Goal: Information Seeking & Learning: Find specific fact

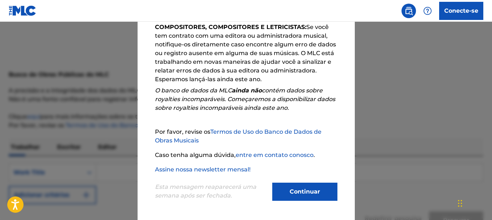
click at [304, 191] on font "Continuar" at bounding box center [305, 191] width 30 height 7
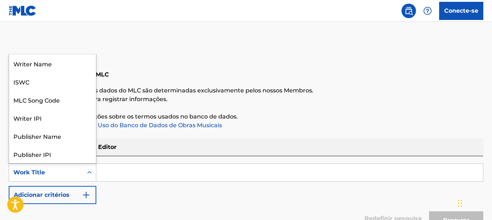
click at [66, 170] on div "Work Title" at bounding box center [45, 172] width 65 height 9
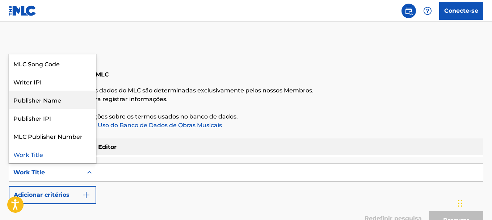
click at [44, 101] on div "Publisher Name" at bounding box center [52, 100] width 87 height 18
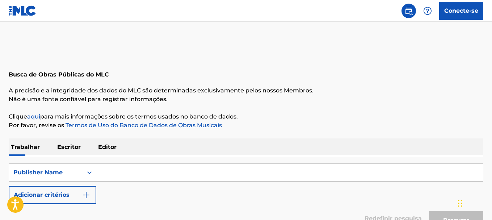
click at [113, 167] on input "Formulário de pesquisa" at bounding box center [289, 172] width 387 height 17
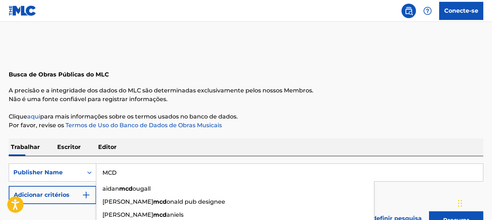
click at [429, 211] on button "Procurar" at bounding box center [456, 220] width 54 height 18
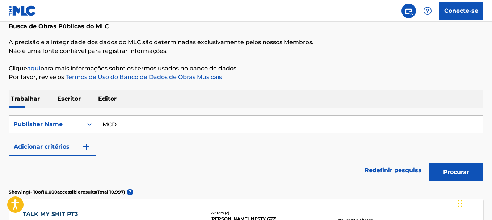
scroll to position [98, 0]
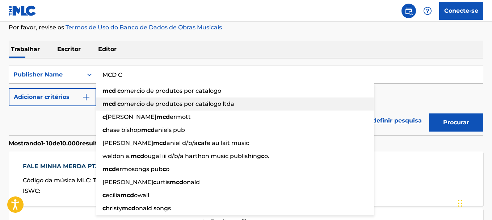
click at [197, 103] on span "omercio de produtos por catálogo ltda" at bounding box center [178, 103] width 114 height 7
type input "mcd comercio de produtos por catálogo ltda"
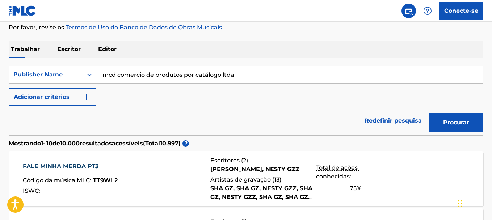
click at [458, 121] on font "Procurar" at bounding box center [457, 122] width 26 height 7
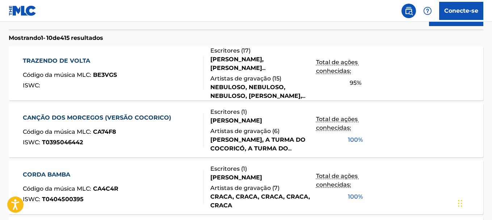
scroll to position [207, 0]
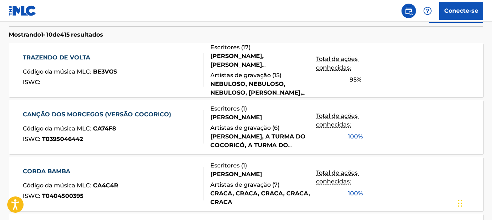
click at [94, 111] on font "CANÇÃO DOS MORCEGOS (VERSÃO COCORICO)" at bounding box center [97, 114] width 149 height 7
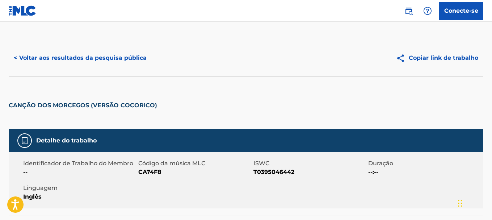
click at [93, 54] on font "< Voltar aos resultados da pesquisa pública" at bounding box center [80, 58] width 133 height 9
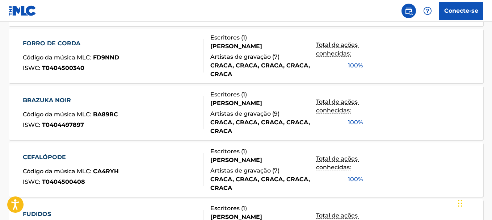
scroll to position [554, 0]
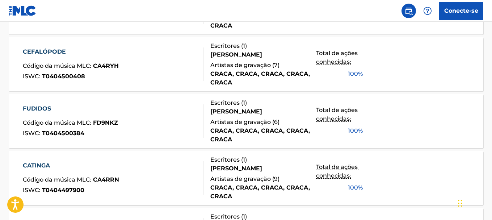
click at [104, 115] on div "FUDIDOS Código da música MLC : FD9NKZ ISWC : T0404500384" at bounding box center [70, 120] width 95 height 33
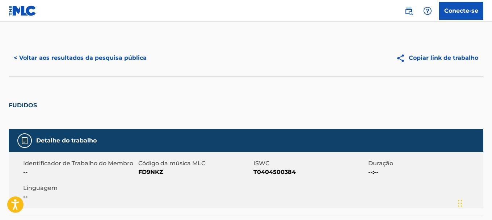
click at [114, 58] on font "< Voltar aos resultados da pesquisa pública" at bounding box center [80, 57] width 133 height 7
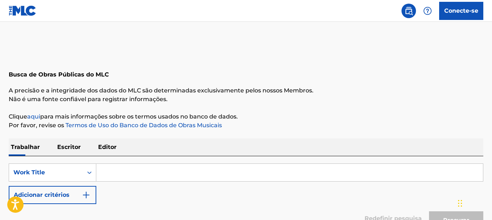
click at [108, 173] on input "Formulário de pesquisa" at bounding box center [289, 172] width 387 height 17
click at [70, 170] on div "Work Title" at bounding box center [45, 172] width 65 height 9
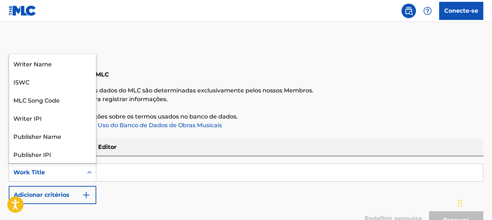
scroll to position [36, 0]
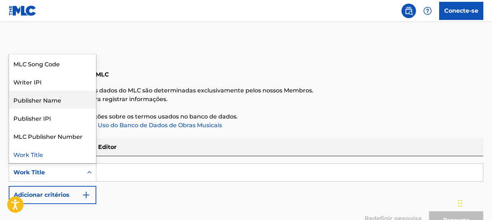
click at [38, 103] on div "Publisher Name" at bounding box center [52, 100] width 87 height 18
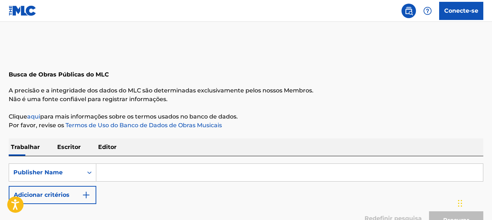
click at [150, 175] on input "Formulário de pesquisa" at bounding box center [289, 172] width 387 height 17
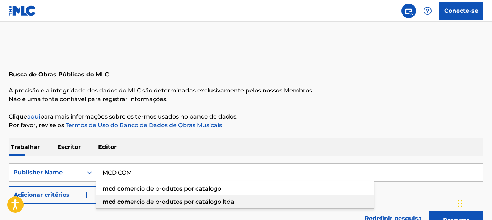
click at [188, 204] on span "ercio de produtos por catálogo ltda" at bounding box center [182, 201] width 104 height 7
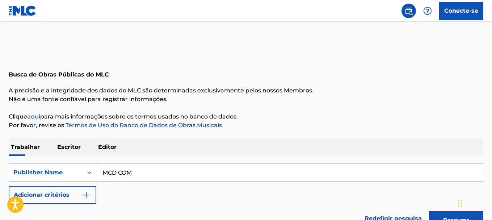
type input "mcd comercio de produtos por catálogo ltda"
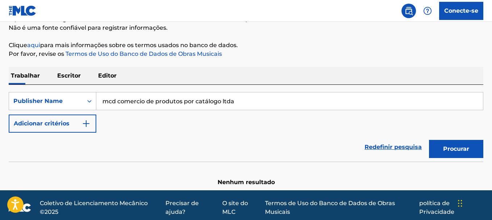
scroll to position [72, 0]
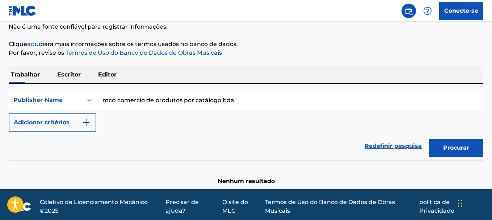
click at [449, 151] on font "Procurar" at bounding box center [457, 148] width 26 height 9
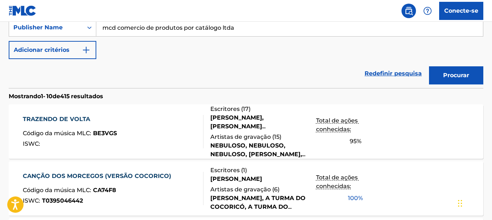
scroll to position [217, 0]
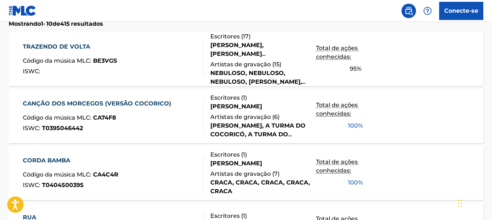
click at [396, 107] on div "CANÇÃO DOS MORCEGOS (VERSÃO COCORICO) Código da música MLC : CA74F8 ISWC : T039…" at bounding box center [246, 116] width 475 height 54
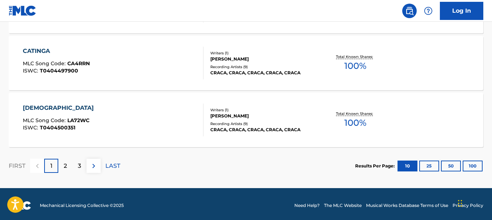
scroll to position [667, 0]
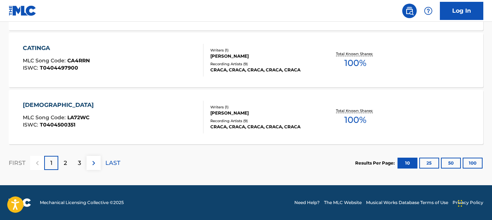
click at [62, 163] on div "2" at bounding box center [65, 163] width 14 height 14
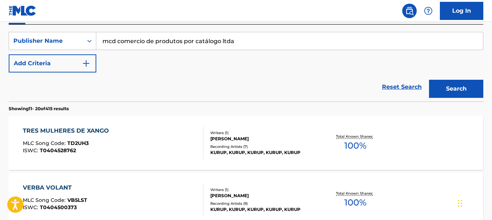
scroll to position [124, 0]
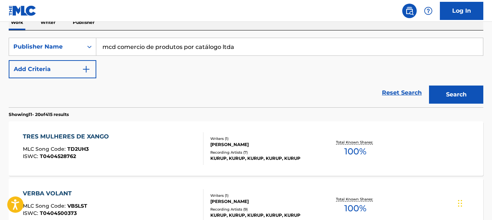
click at [157, 152] on div "TRES MULHERES DE XANGO MLC Song Code : TD2UH3 ISWC : T0404528762" at bounding box center [113, 148] width 180 height 33
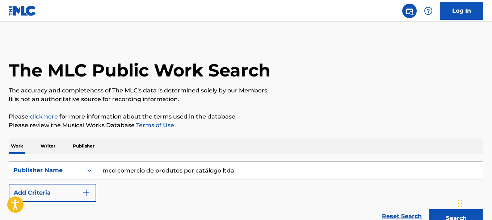
click at [47, 142] on p "Writer" at bounding box center [47, 145] width 19 height 15
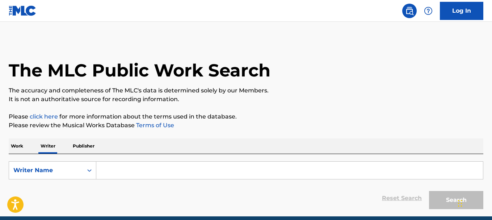
click at [130, 175] on input "Search Form" at bounding box center [289, 170] width 387 height 17
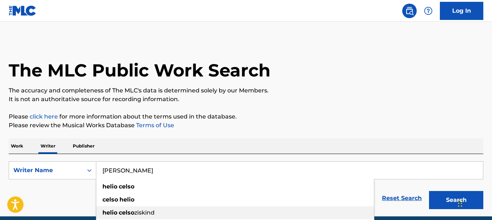
click at [157, 211] on div "[PERSON_NAME]" at bounding box center [235, 212] width 278 height 13
type input "[PERSON_NAME]"
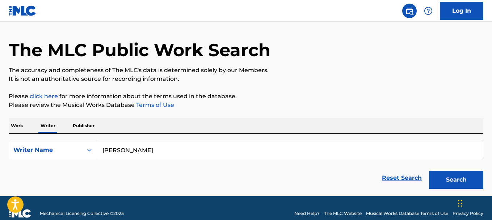
scroll to position [31, 0]
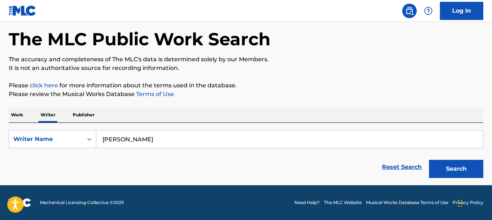
click at [446, 167] on button "Search" at bounding box center [456, 169] width 54 height 18
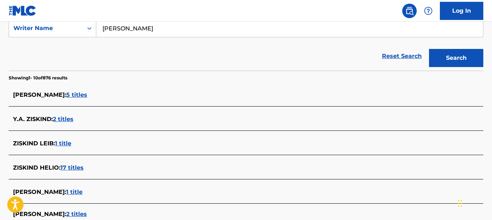
scroll to position [176, 0]
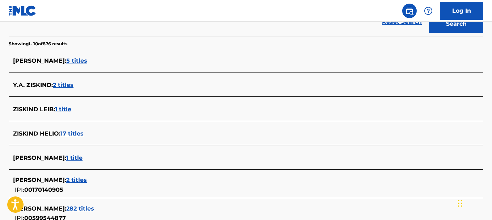
click at [34, 132] on span "ZISKIND HELIO :" at bounding box center [36, 133] width 47 height 7
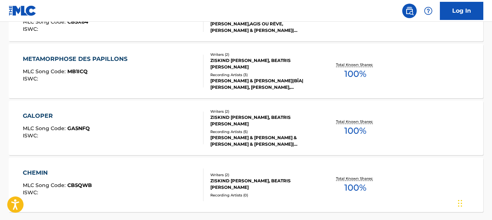
scroll to position [611, 0]
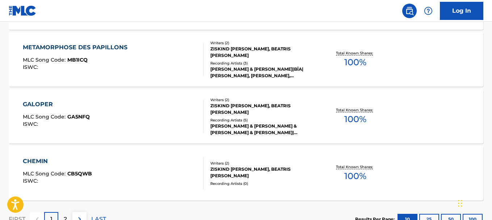
click at [120, 107] on div "GALOPER MLC Song Code : GA5NFQ ISWC :" at bounding box center [113, 116] width 180 height 33
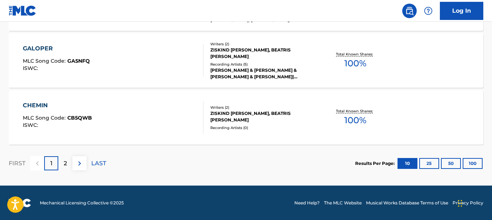
scroll to position [667, 0]
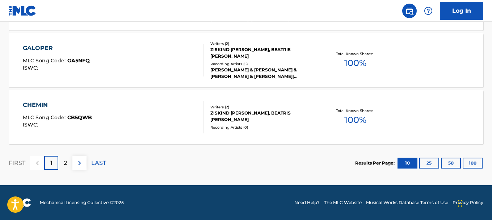
click at [66, 163] on p "2" at bounding box center [65, 163] width 3 height 9
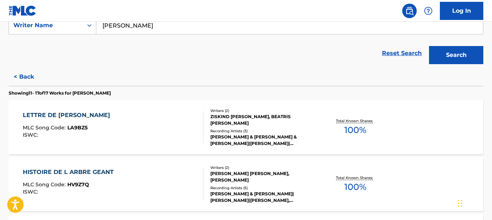
scroll to position [0, 0]
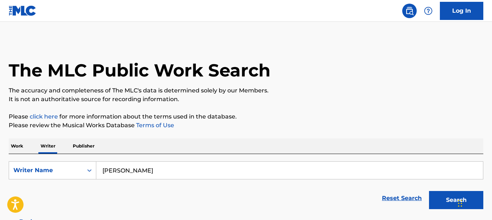
click at [83, 142] on p "Publisher" at bounding box center [84, 145] width 26 height 15
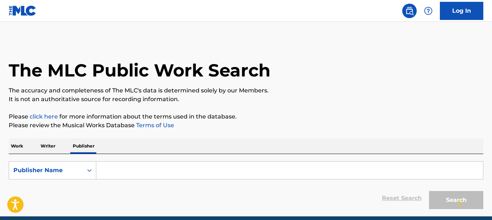
click at [134, 170] on input "Search Form" at bounding box center [289, 170] width 387 height 17
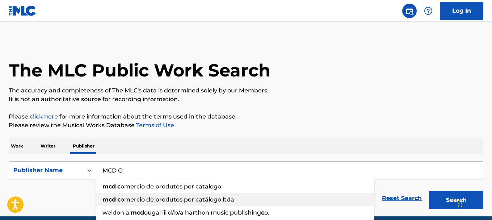
click at [213, 200] on span "omercio de produtos por catálogo ltda" at bounding box center [178, 199] width 114 height 7
type input "mcd comercio de produtos por catálogo ltda"
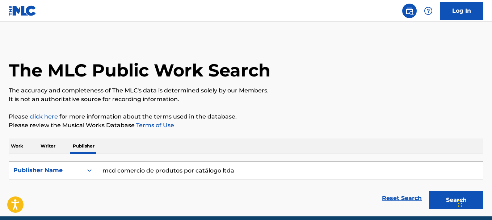
click at [449, 202] on button "Search" at bounding box center [456, 200] width 54 height 18
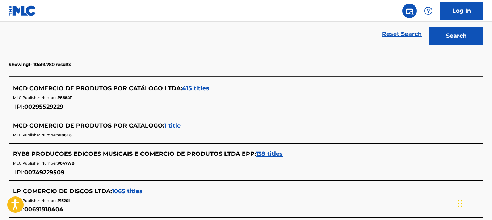
scroll to position [181, 0]
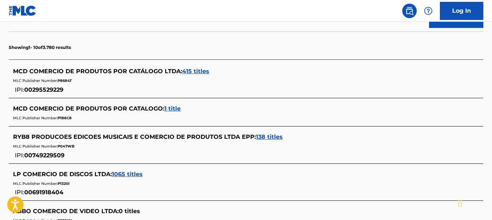
click at [197, 72] on span "415 titles" at bounding box center [195, 71] width 27 height 7
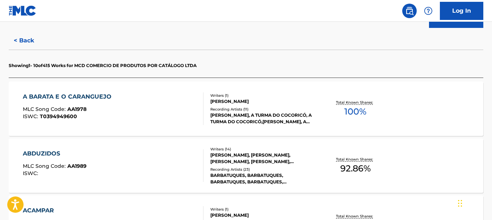
click at [246, 114] on div "[PERSON_NAME], A TURMA DO COCORICÓ, A TURMA DO COCORICÓ,[PERSON_NAME], A TURMA …" at bounding box center [264, 118] width 106 height 13
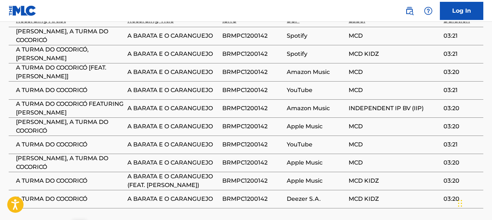
scroll to position [602, 0]
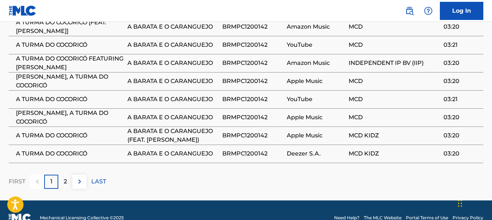
click at [68, 175] on div "2" at bounding box center [65, 182] width 14 height 14
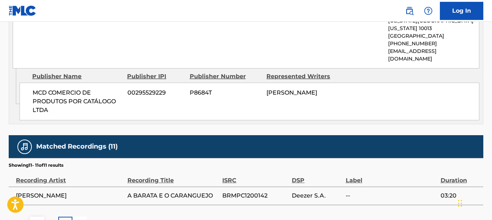
scroll to position [439, 0]
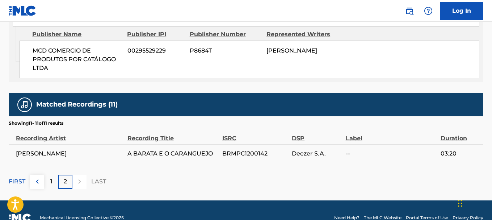
click at [54, 175] on div "1" at bounding box center [51, 182] width 14 height 14
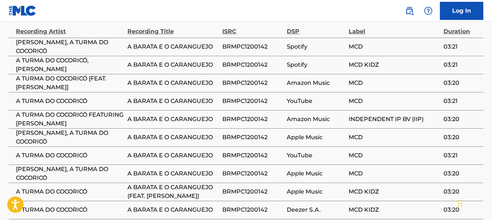
scroll to position [548, 0]
